Goal: Task Accomplishment & Management: Complete application form

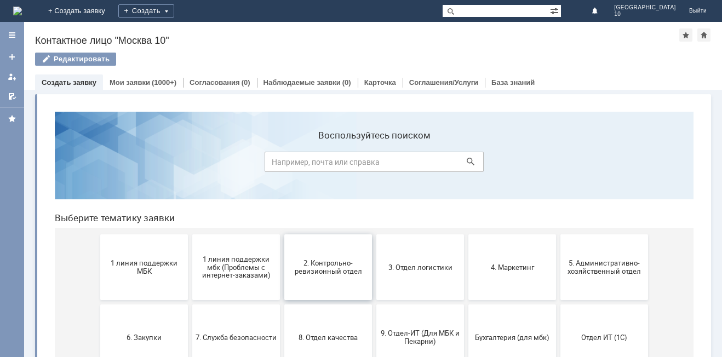
click at [338, 276] on button "2. Контрольно-ревизионный отдел" at bounding box center [328, 267] width 88 height 66
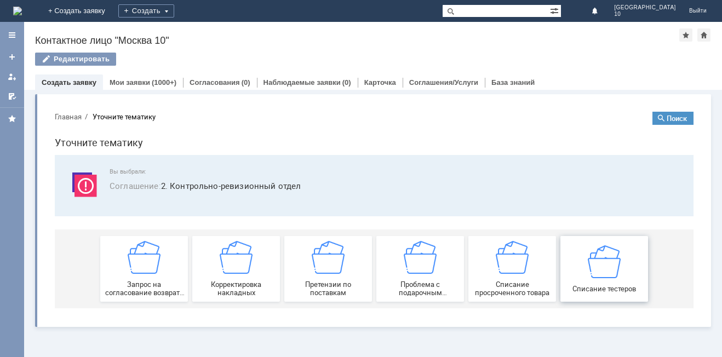
click at [627, 279] on div "Списание тестеров" at bounding box center [604, 269] width 81 height 48
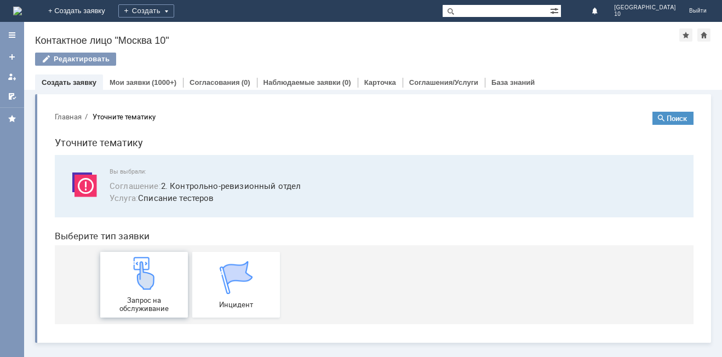
click at [131, 296] on span "Запрос на обслуживание" at bounding box center [144, 304] width 81 height 16
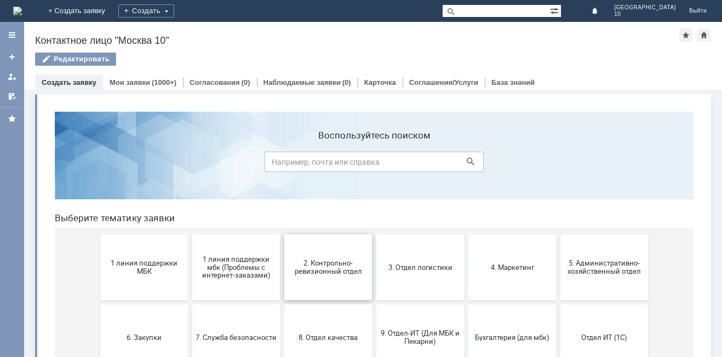
click at [335, 278] on button "2. Контрольно-ревизионный отдел" at bounding box center [328, 267] width 88 height 66
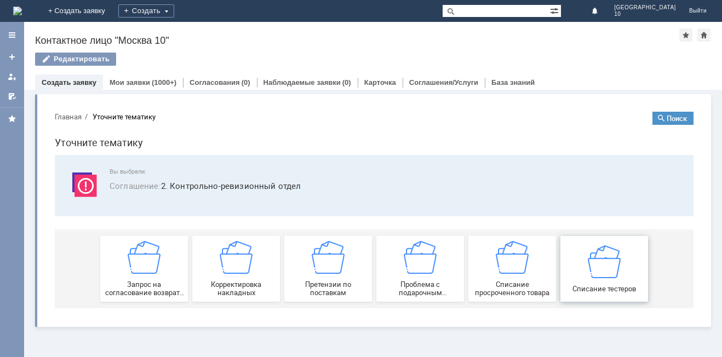
click at [614, 280] on div "Списание тестеров" at bounding box center [604, 269] width 81 height 48
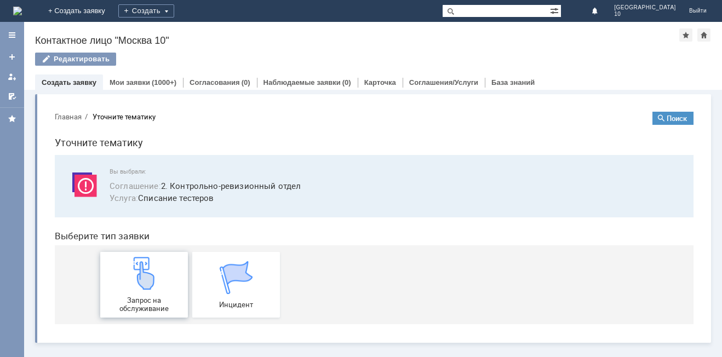
click at [159, 291] on div "Запрос на обслуживание" at bounding box center [144, 285] width 81 height 56
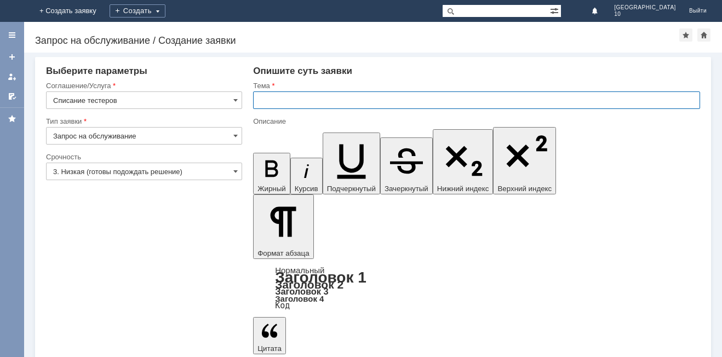
click at [285, 101] on input "text" at bounding box center [476, 100] width 447 height 18
type input "р"
type input "Рогожиной Наталье"
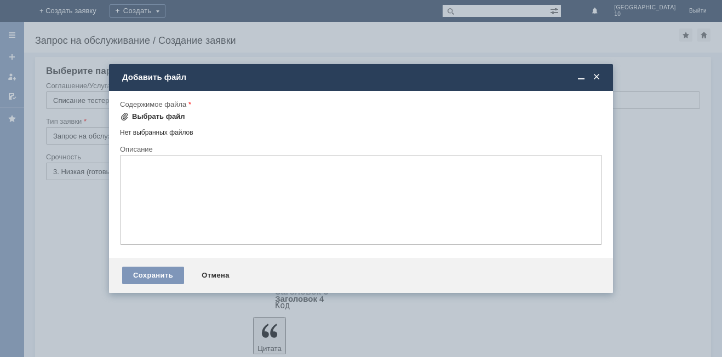
click at [177, 115] on div "Выбрать файл" at bounding box center [158, 116] width 53 height 9
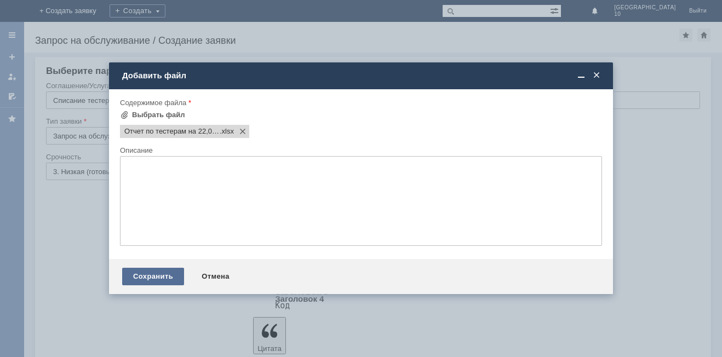
click at [140, 274] on div "Сохранить" at bounding box center [153, 277] width 62 height 18
